Goal: Use online tool/utility

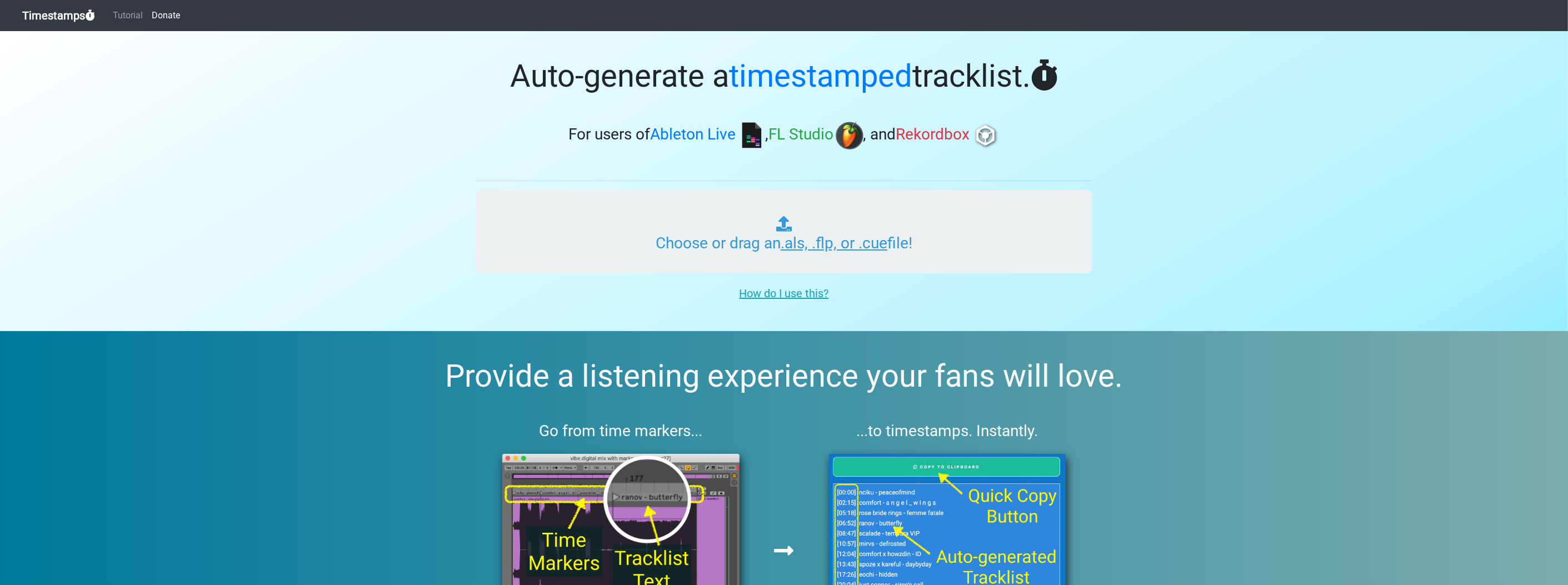
click at [662, 254] on input "Choose or drag an .als, .flp, or .cue file!" at bounding box center [784, 231] width 617 height 83
type input "C:\fakepath\cheercoachny MIX [DATE]flp"
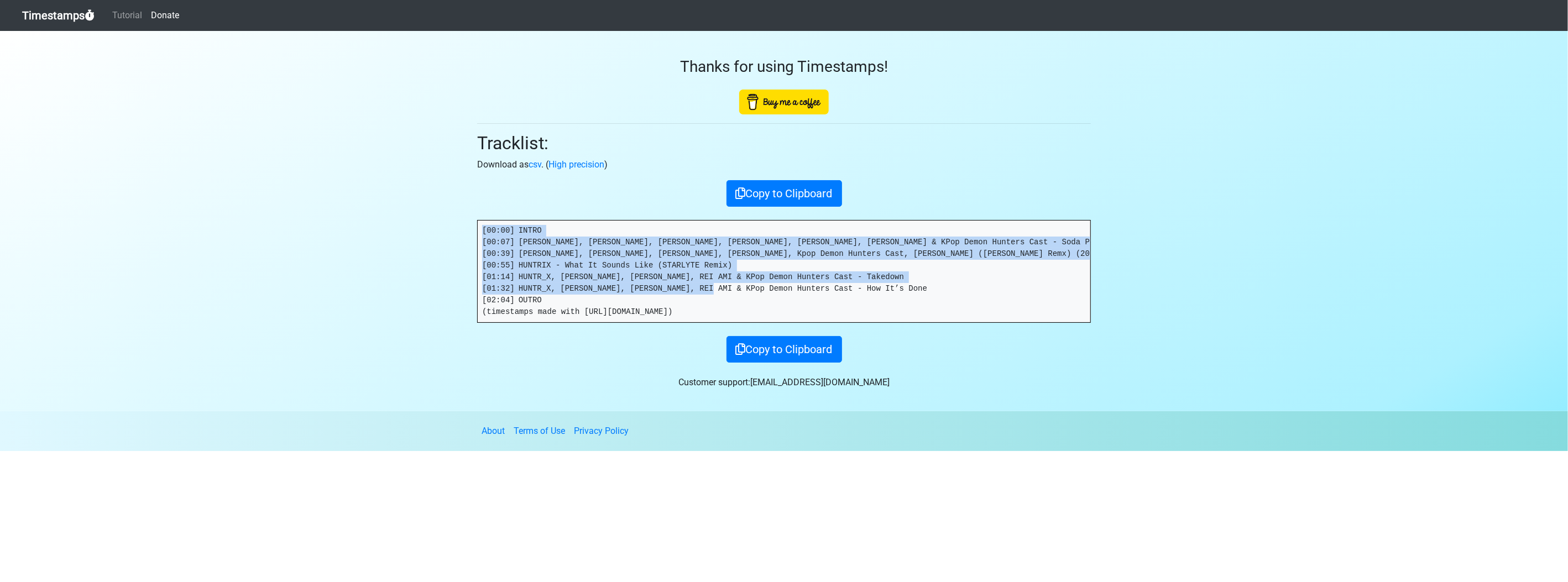
drag, startPoint x: 480, startPoint y: 231, endPoint x: 698, endPoint y: 304, distance: 229.9
click at [698, 304] on pre "[00:00] INTRO [00:07] [PERSON_NAME], [PERSON_NAME], [PERSON_NAME], [PERSON_NAME…" at bounding box center [784, 271] width 613 height 102
copy pre "[00:00] INTRO [00:07] [PERSON_NAME], [PERSON_NAME], [PERSON_NAME], [PERSON_NAME…"
